Goal: Find specific page/section: Find specific page/section

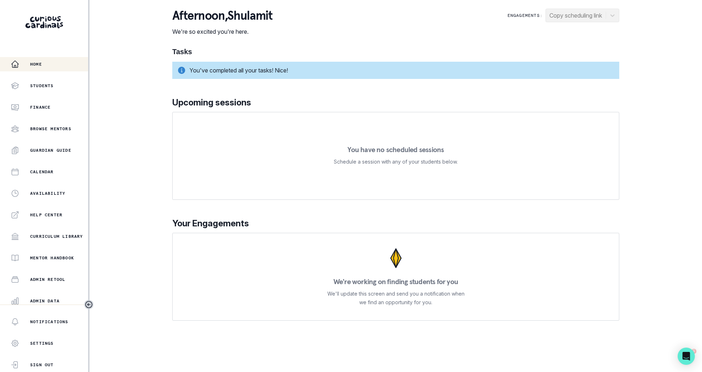
scroll to position [68, 0]
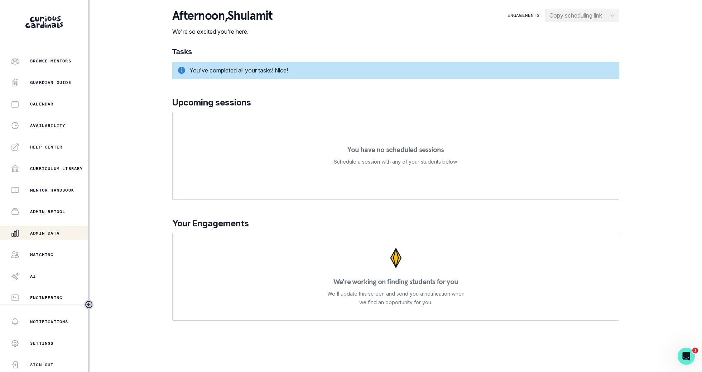
click at [50, 235] on p "Admin Data" at bounding box center [44, 233] width 29 height 6
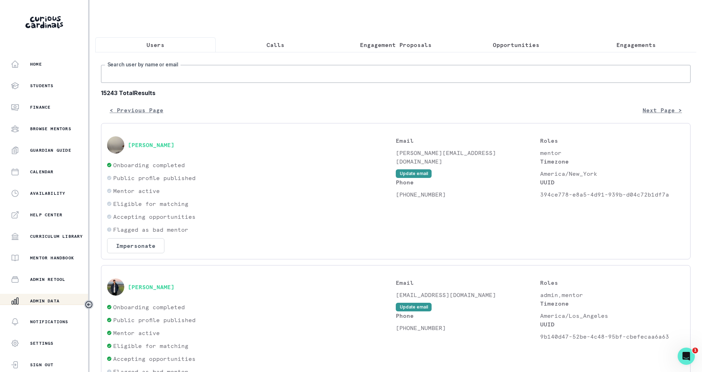
click at [258, 73] on input "Search user by name or email" at bounding box center [396, 74] width 590 height 18
type input "pushti"
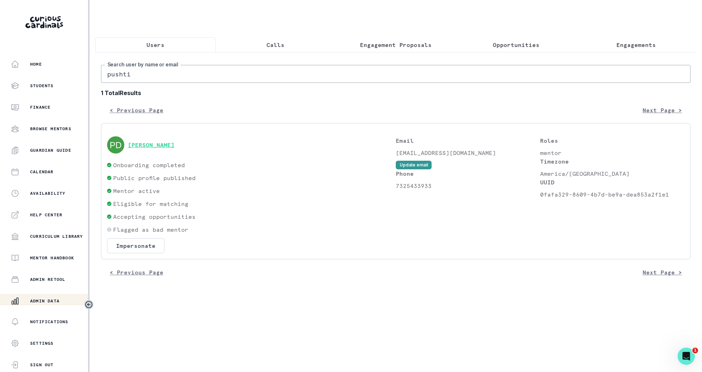
click at [167, 144] on button "[PERSON_NAME]" at bounding box center [151, 144] width 47 height 7
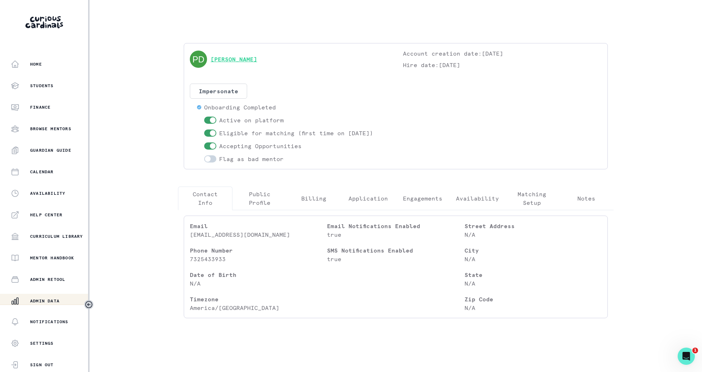
click at [244, 60] on link "[PERSON_NAME]" at bounding box center [234, 59] width 47 height 9
click at [230, 58] on link "[PERSON_NAME]" at bounding box center [234, 59] width 47 height 9
